Goal: Task Accomplishment & Management: Use online tool/utility

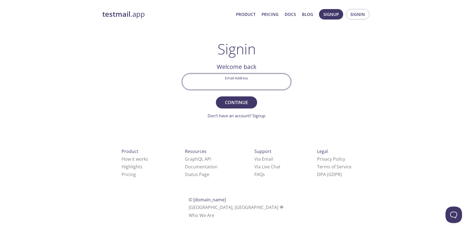
click at [247, 82] on input "Email Address" at bounding box center [236, 82] width 108 height 16
type input "[PERSON_NAME][EMAIL_ADDRESS][PERSON_NAME][DOMAIN_NAME]"
click at [216, 97] on button "Continue" at bounding box center [236, 103] width 41 height 12
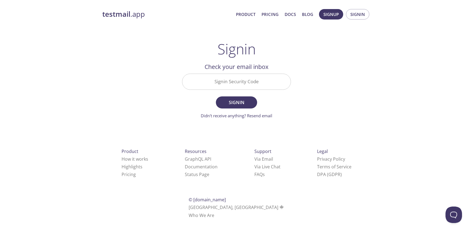
click at [233, 85] on input "Signin Security Code" at bounding box center [236, 82] width 108 height 16
paste input "5REAAF4"
type input "5REAAF4"
click at [216, 97] on button "Signin" at bounding box center [236, 103] width 41 height 12
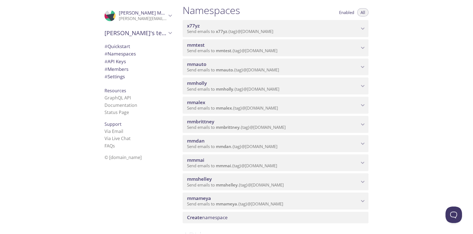
scroll to position [71, 0]
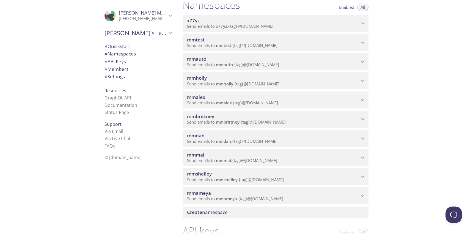
click at [362, 177] on icon "mmshelley namespace" at bounding box center [363, 177] width 4 height 2
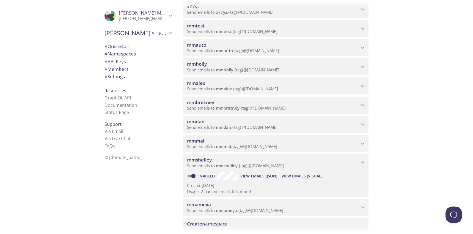
scroll to position [98, 0]
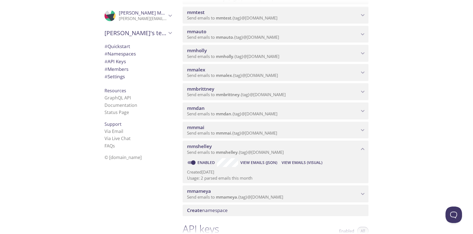
click at [287, 164] on span "View Emails (Visual)" at bounding box center [302, 162] width 41 height 7
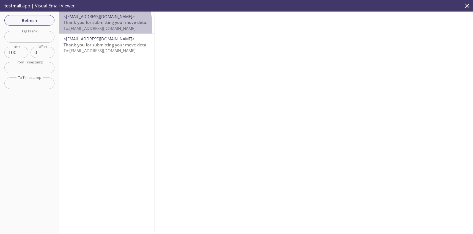
click at [91, 26] on span "To: [EMAIL_ADDRESS][DOMAIN_NAME]" at bounding box center [100, 28] width 72 height 5
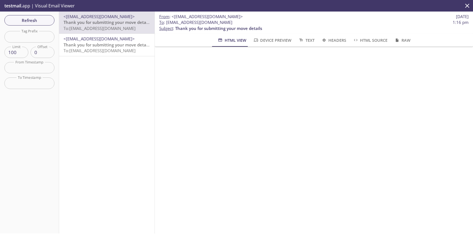
drag, startPoint x: 192, startPoint y: 23, endPoint x: 244, endPoint y: 23, distance: 52.0
click at [232, 23] on span "To : [EMAIL_ADDRESS][DOMAIN_NAME]" at bounding box center [195, 23] width 73 height 6
click at [209, 21] on span "To : [EMAIL_ADDRESS][DOMAIN_NAME]" at bounding box center [195, 23] width 73 height 6
click at [210, 21] on span "To : [EMAIL_ADDRESS][DOMAIN_NAME]" at bounding box center [195, 23] width 73 height 6
drag, startPoint x: 210, startPoint y: 22, endPoint x: 224, endPoint y: 21, distance: 14.6
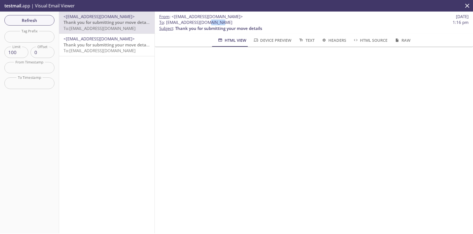
click at [224, 21] on span "To : [EMAIL_ADDRESS][DOMAIN_NAME]" at bounding box center [195, 23] width 73 height 6
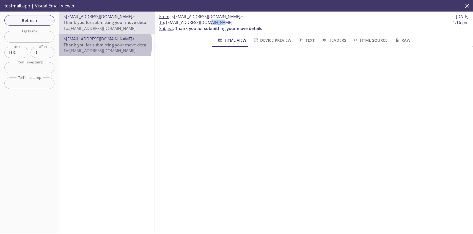
click at [101, 44] on span "Thank you for submitting your move details" at bounding box center [107, 44] width 87 height 5
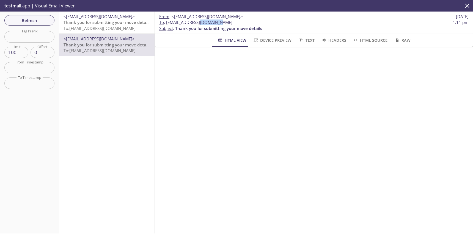
drag, startPoint x: 200, startPoint y: 22, endPoint x: 222, endPoint y: 20, distance: 22.3
click at [222, 20] on span "To : [EMAIL_ADDRESS][DOMAIN_NAME]" at bounding box center [195, 23] width 73 height 6
click at [106, 29] on span "To: [EMAIL_ADDRESS][DOMAIN_NAME]" at bounding box center [100, 28] width 72 height 5
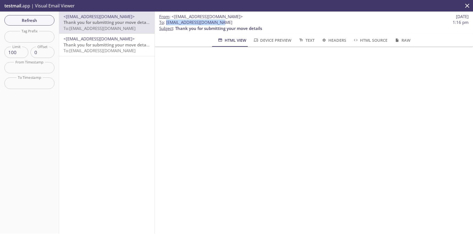
drag, startPoint x: 168, startPoint y: 22, endPoint x: 223, endPoint y: 21, distance: 55.3
click at [223, 21] on span "To : [EMAIL_ADDRESS][DOMAIN_NAME]" at bounding box center [195, 23] width 73 height 6
click at [467, 6] on icon "close" at bounding box center [467, 6] width 4 height 4
